Goal: Information Seeking & Learning: Find contact information

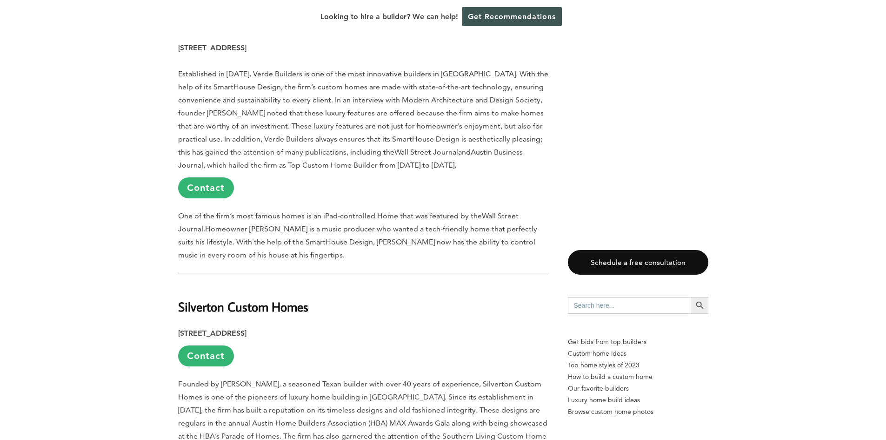
scroll to position [1675, 0]
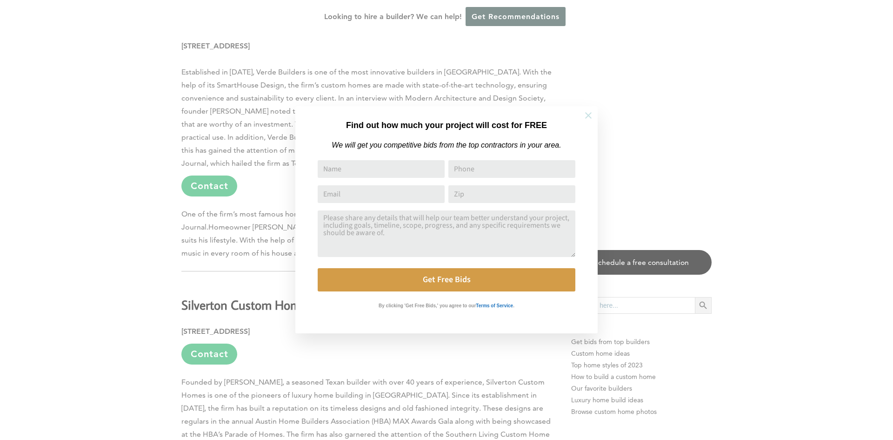
click at [591, 119] on icon at bounding box center [588, 115] width 10 height 10
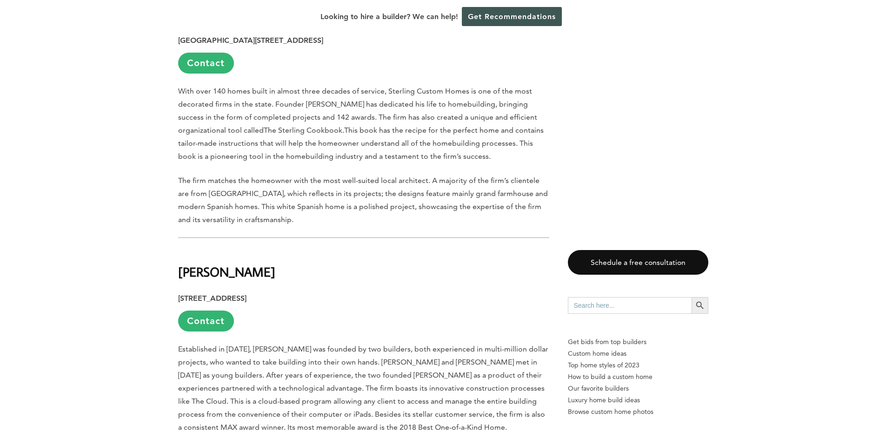
scroll to position [3397, 0]
drag, startPoint x: 235, startPoint y: 260, endPoint x: 296, endPoint y: 258, distance: 61.0
click at [296, 344] on span "Established in [DATE], [PERSON_NAME] was founded by two builders, both experien…" at bounding box center [363, 387] width 370 height 87
click at [374, 344] on span "Established in [DATE], [PERSON_NAME] was founded by two builders, both experien…" at bounding box center [363, 387] width 370 height 87
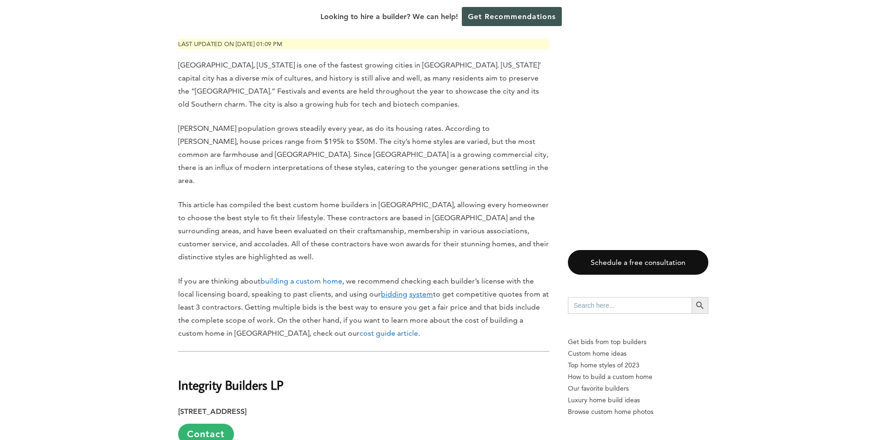
scroll to position [465, 0]
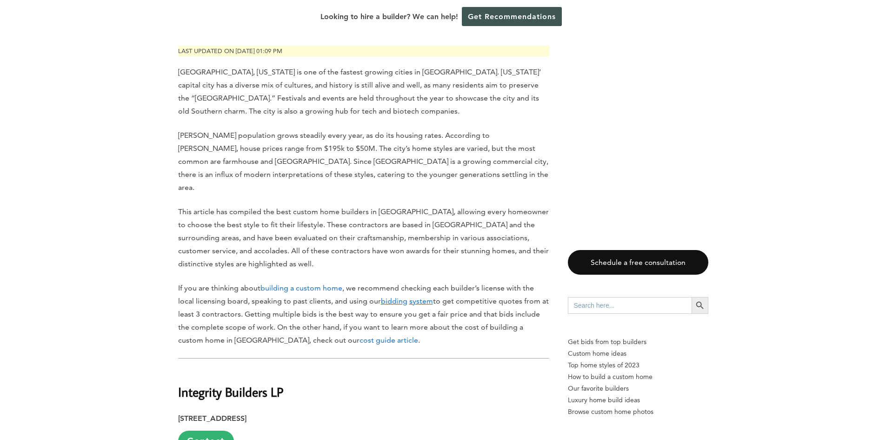
click at [246, 205] on p "This article has compiled the best custom home builders in [GEOGRAPHIC_DATA], a…" at bounding box center [363, 237] width 371 height 65
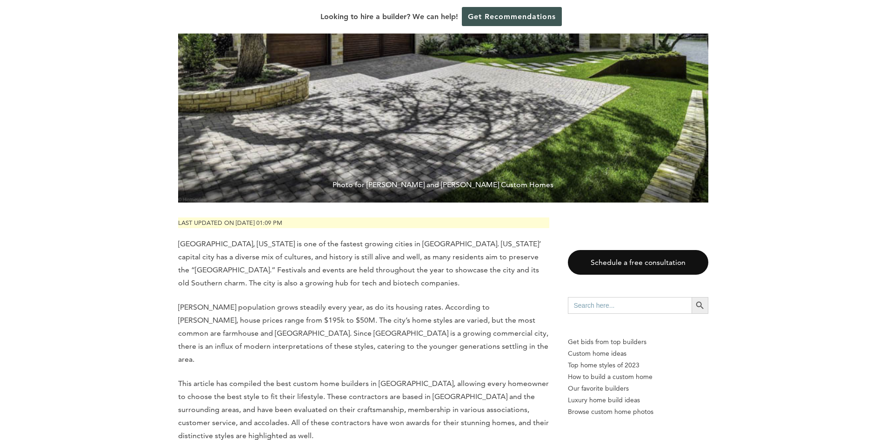
scroll to position [326, 0]
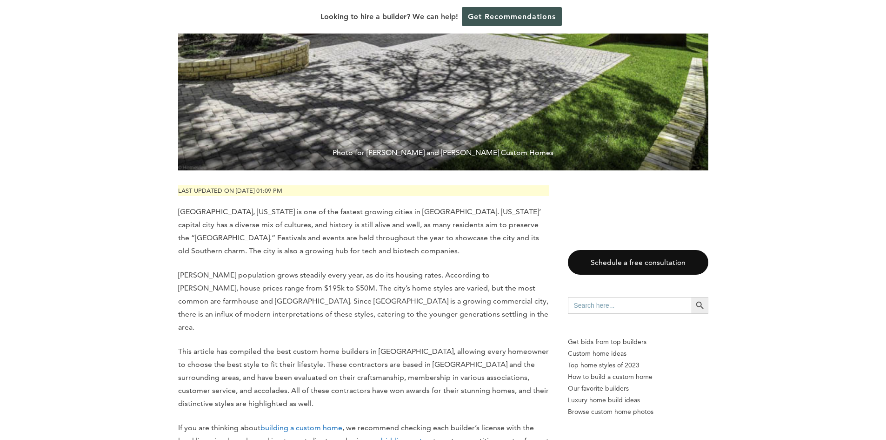
drag, startPoint x: 273, startPoint y: 260, endPoint x: 179, endPoint y: 259, distance: 94.5
click at [179, 268] on p "[PERSON_NAME] population grows steadily every year, as do its housing rates. Ac…" at bounding box center [363, 300] width 371 height 65
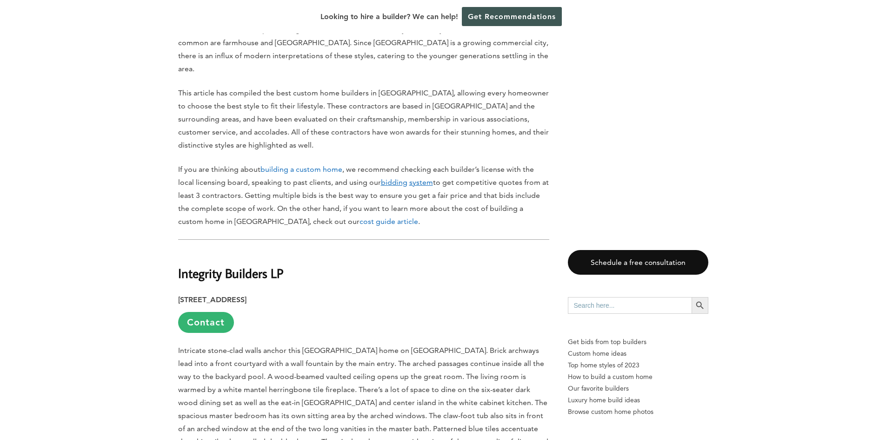
scroll to position [605, 0]
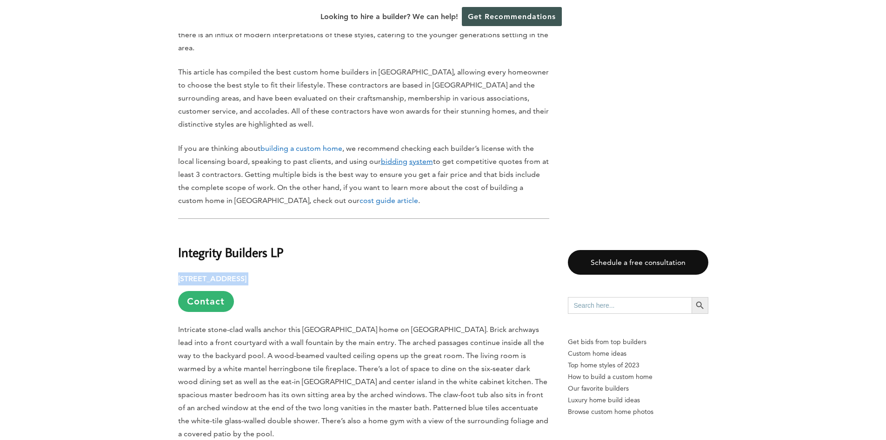
drag, startPoint x: 303, startPoint y: 231, endPoint x: 177, endPoint y: 229, distance: 126.1
copy p "[STREET_ADDRESS]"
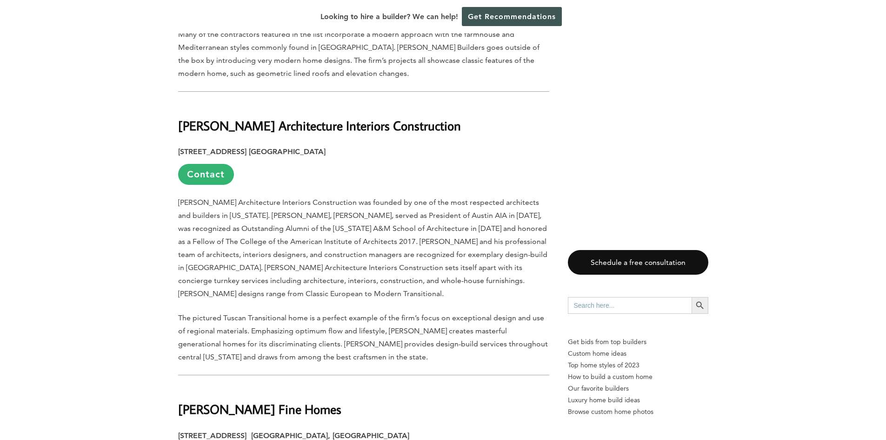
scroll to position [4094, 0]
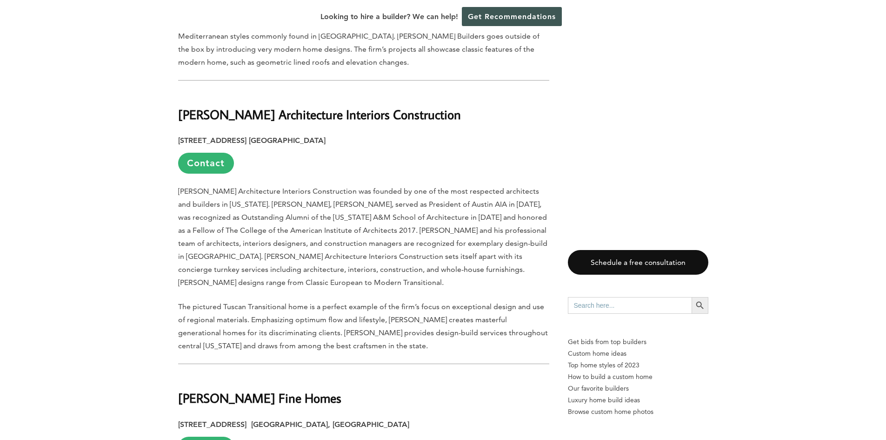
drag, startPoint x: 313, startPoint y: 357, endPoint x: 324, endPoint y: 357, distance: 11.6
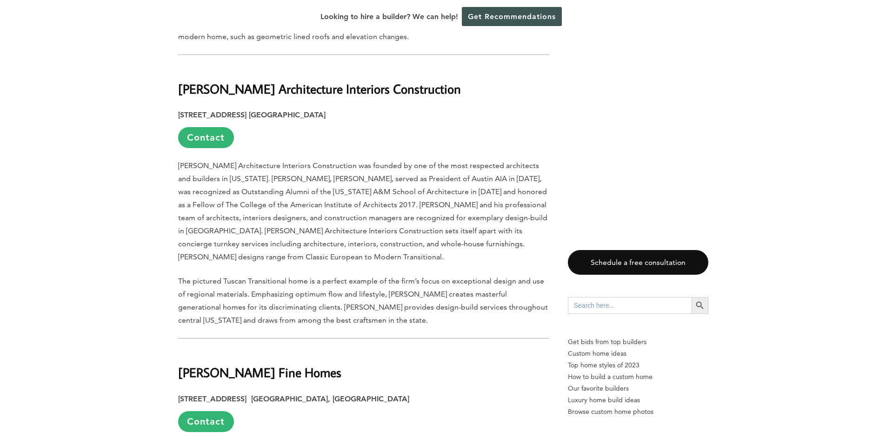
scroll to position [4141, 0]
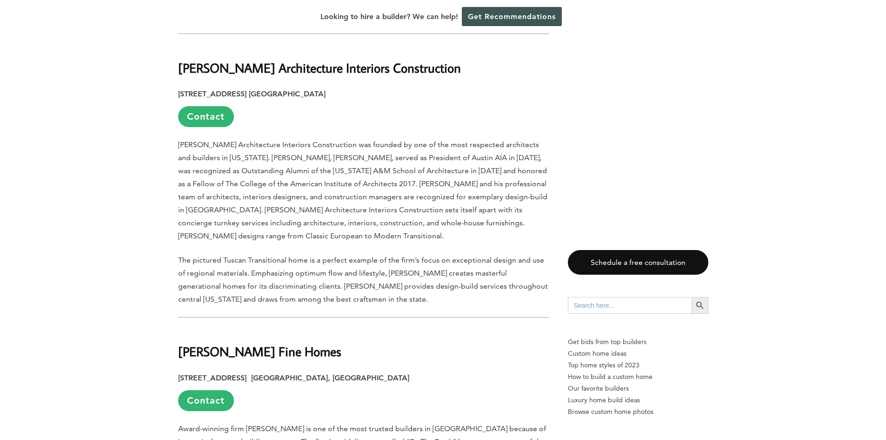
drag, startPoint x: 289, startPoint y: 340, endPoint x: 311, endPoint y: 340, distance: 21.9
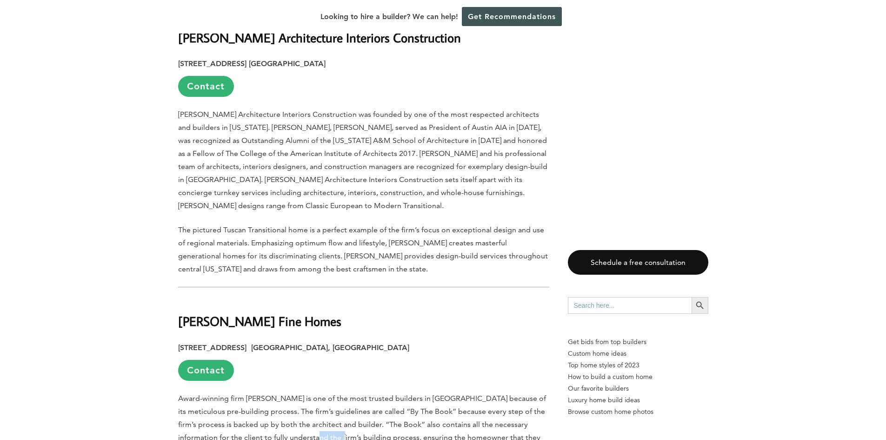
scroll to position [4234, 0]
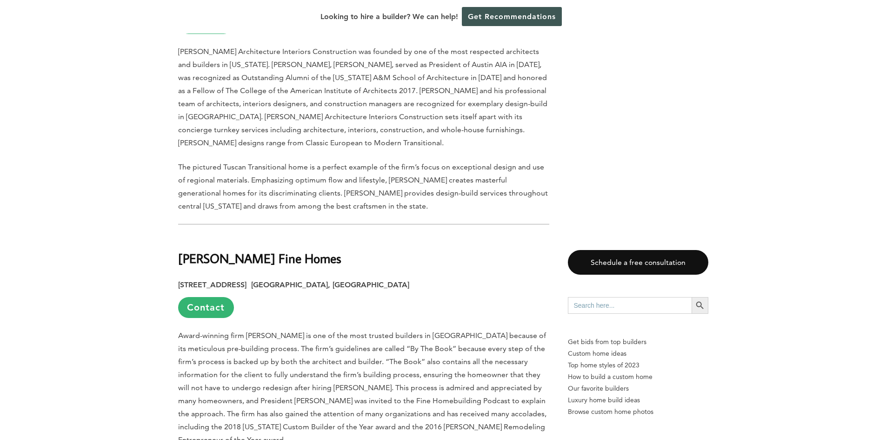
drag, startPoint x: 263, startPoint y: 327, endPoint x: 277, endPoint y: 326, distance: 14.0
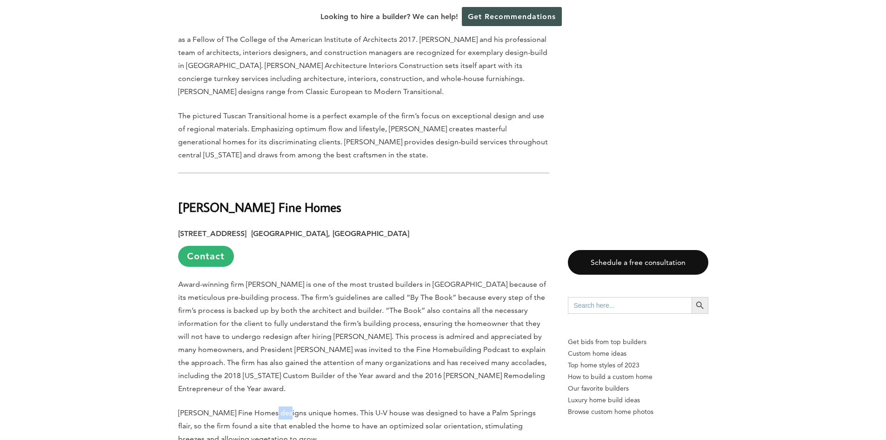
scroll to position [4281, 0]
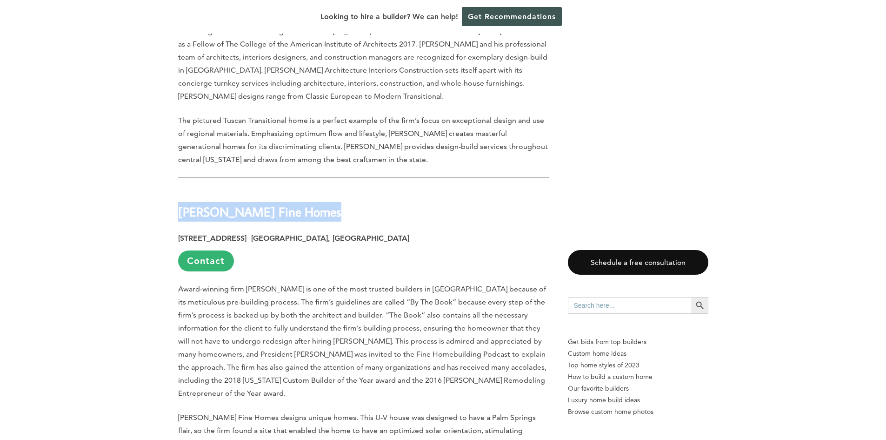
drag, startPoint x: 315, startPoint y: 88, endPoint x: 174, endPoint y: 88, distance: 141.0
click at [206, 250] on link "Contact" at bounding box center [206, 260] width 56 height 21
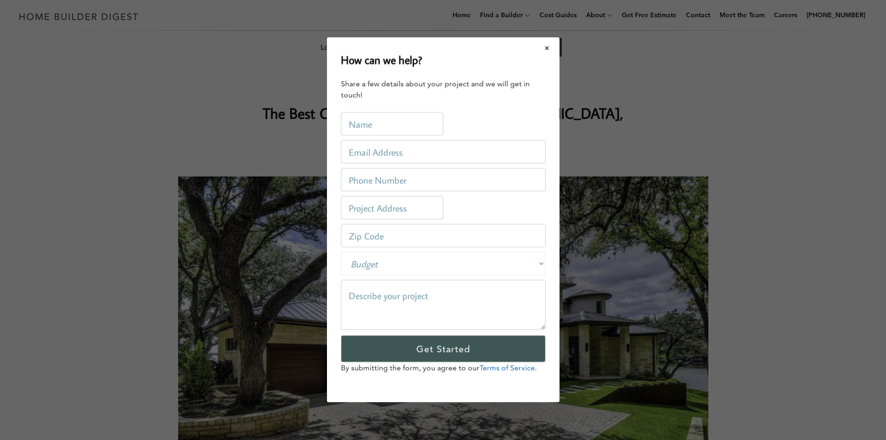
scroll to position [0, 0]
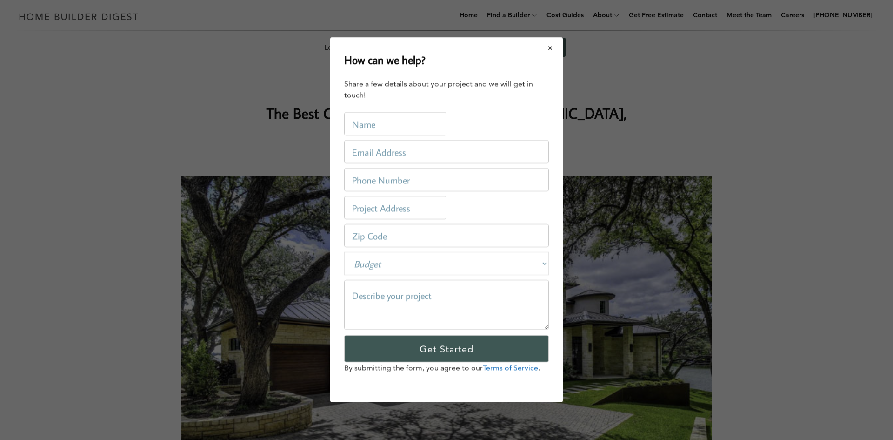
click at [551, 48] on button "Close modal" at bounding box center [550, 48] width 25 height 20
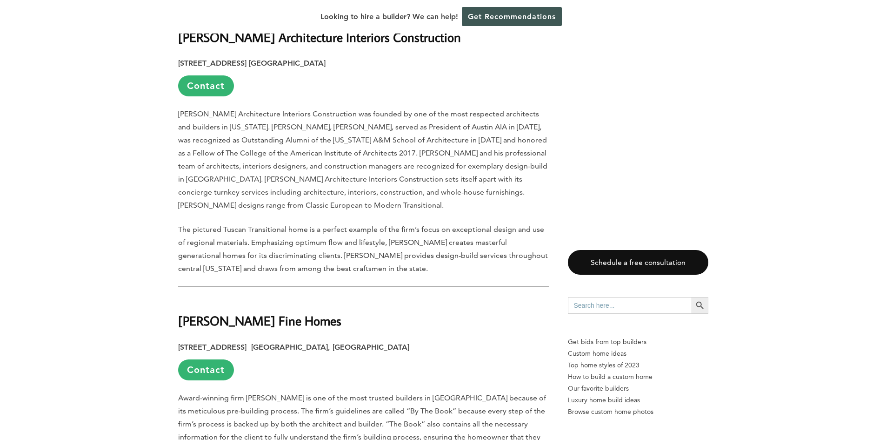
scroll to position [4187, 0]
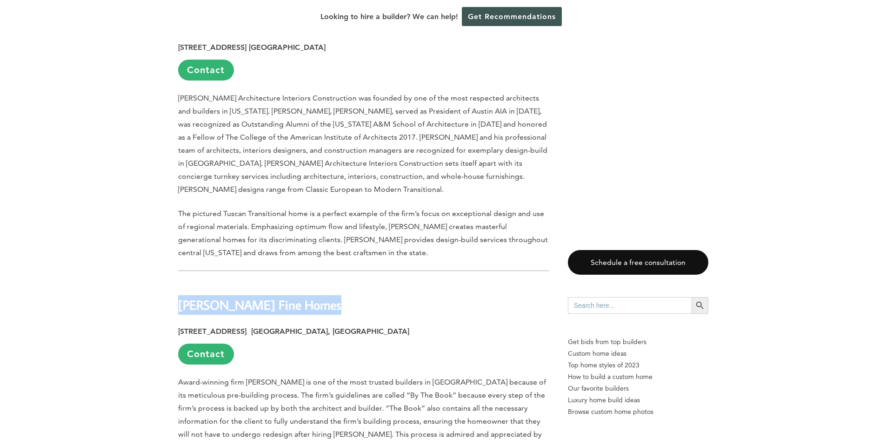
drag, startPoint x: 316, startPoint y: 177, endPoint x: 174, endPoint y: 185, distance: 142.1
click at [181, 296] on b "[PERSON_NAME] Fine Homes" at bounding box center [259, 304] width 163 height 16
copy b "[PERSON_NAME] Fine Homes"
click at [344, 375] on p "Award-winning firm [PERSON_NAME] is one of the most trusted builders in [GEOGRA…" at bounding box center [363, 433] width 371 height 117
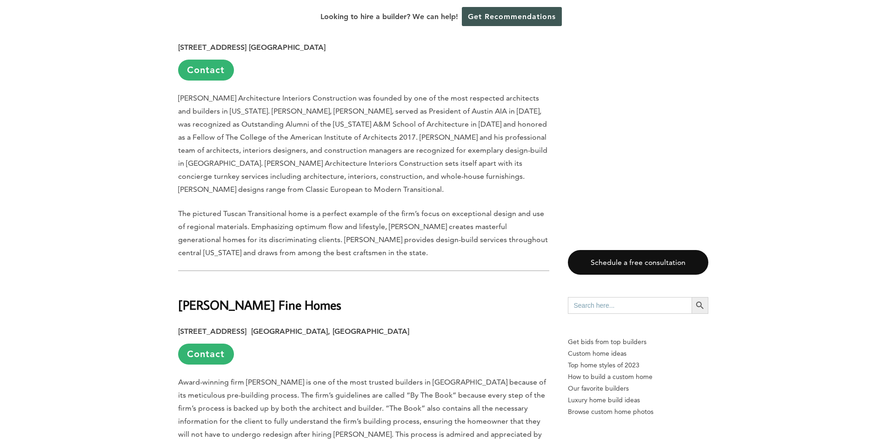
click at [270, 327] on strong "[STREET_ADDRESS] [GEOGRAPHIC_DATA], [GEOGRAPHIC_DATA]" at bounding box center [293, 331] width 231 height 9
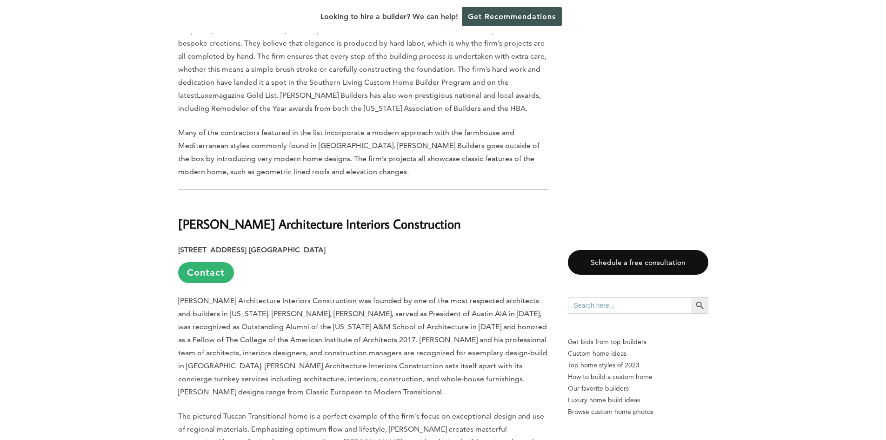
scroll to position [4001, 0]
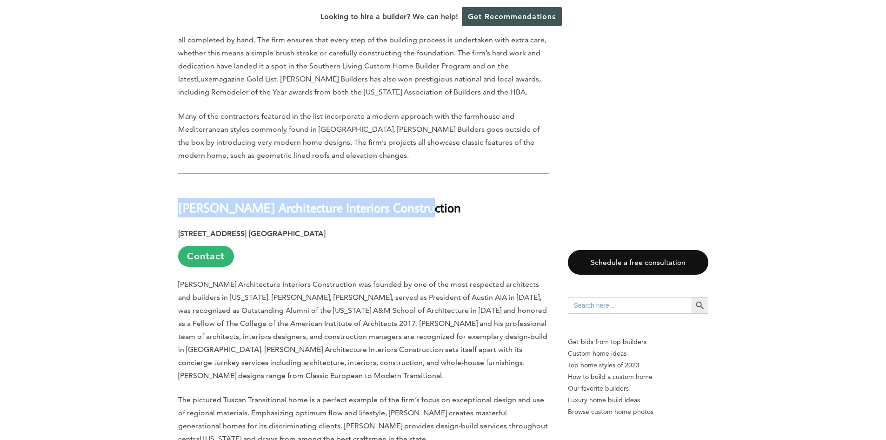
drag, startPoint x: 409, startPoint y: 97, endPoint x: 175, endPoint y: 100, distance: 234.0
copy b "[PERSON_NAME] Architecture Interiors Construction"
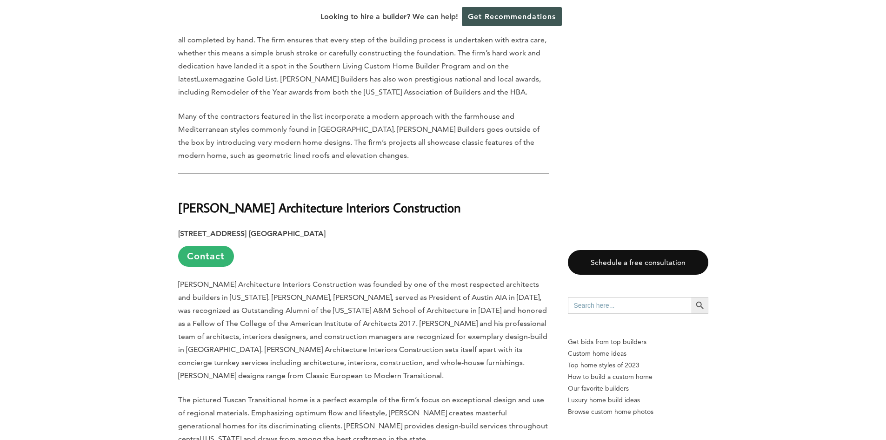
click at [268, 393] on p "The pictured Tuscan Transitional home is a perfect example of the firm’s focus …" at bounding box center [363, 419] width 371 height 52
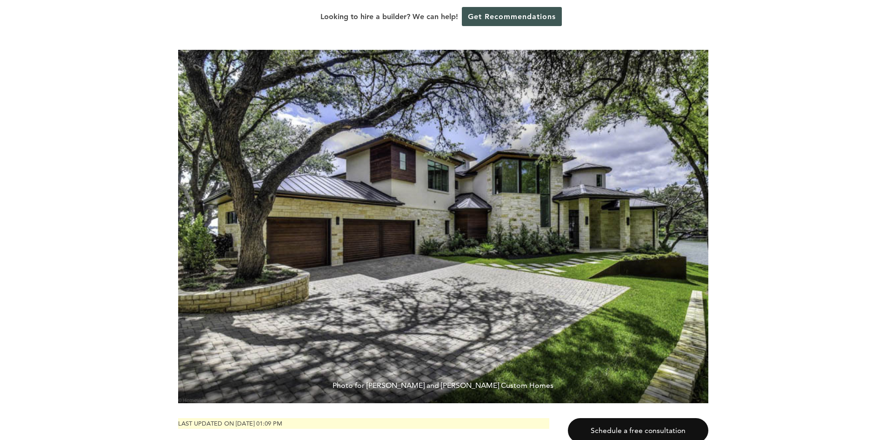
scroll to position [0, 0]
